Goal: Information Seeking & Learning: Learn about a topic

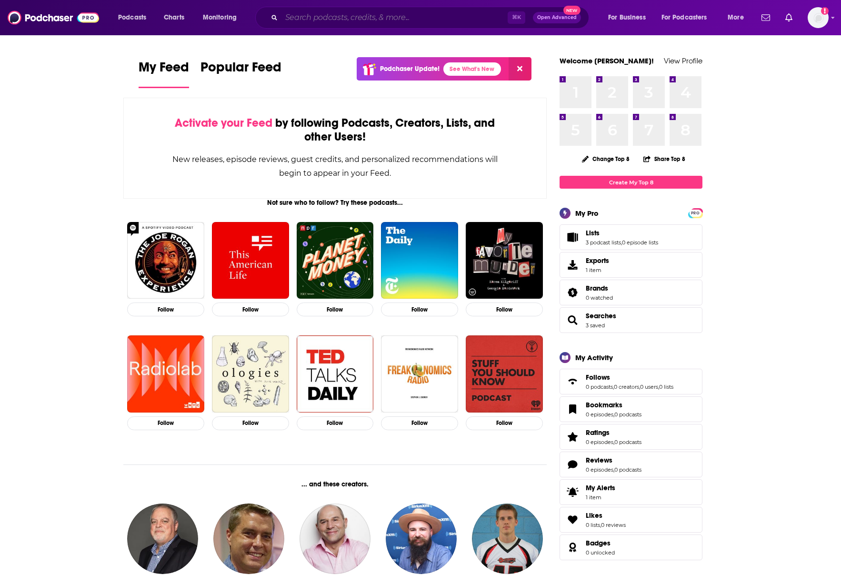
click at [321, 20] on input "Search podcasts, credits, & more..." at bounding box center [395, 17] width 226 height 15
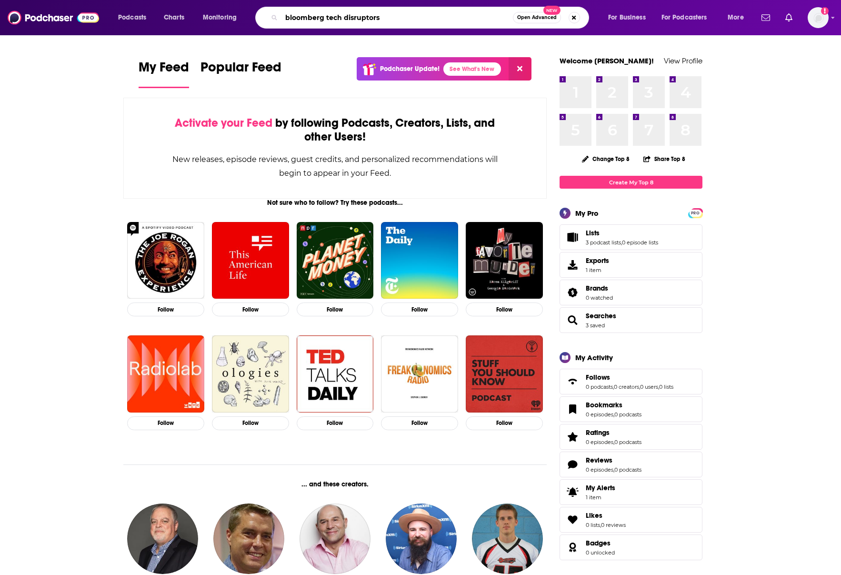
type input "bloomberg tech disruptors"
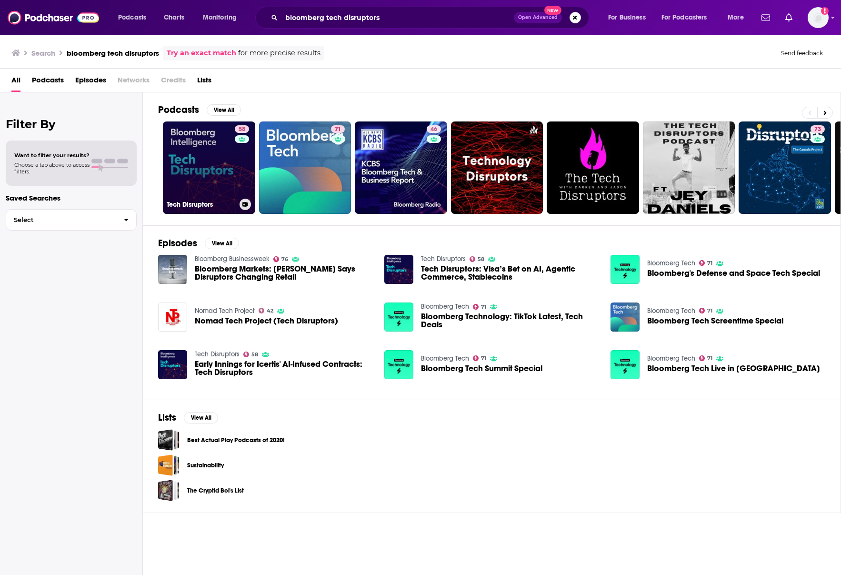
click at [207, 169] on link "58 Tech Disruptors" at bounding box center [209, 167] width 92 height 92
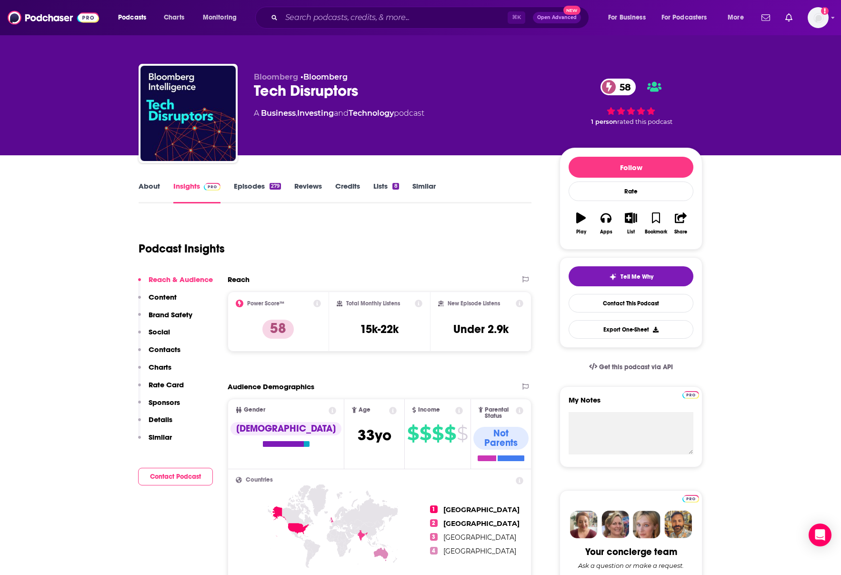
click at [247, 188] on link "Episodes 279" at bounding box center [257, 192] width 47 height 22
